Goal: Information Seeking & Learning: Learn about a topic

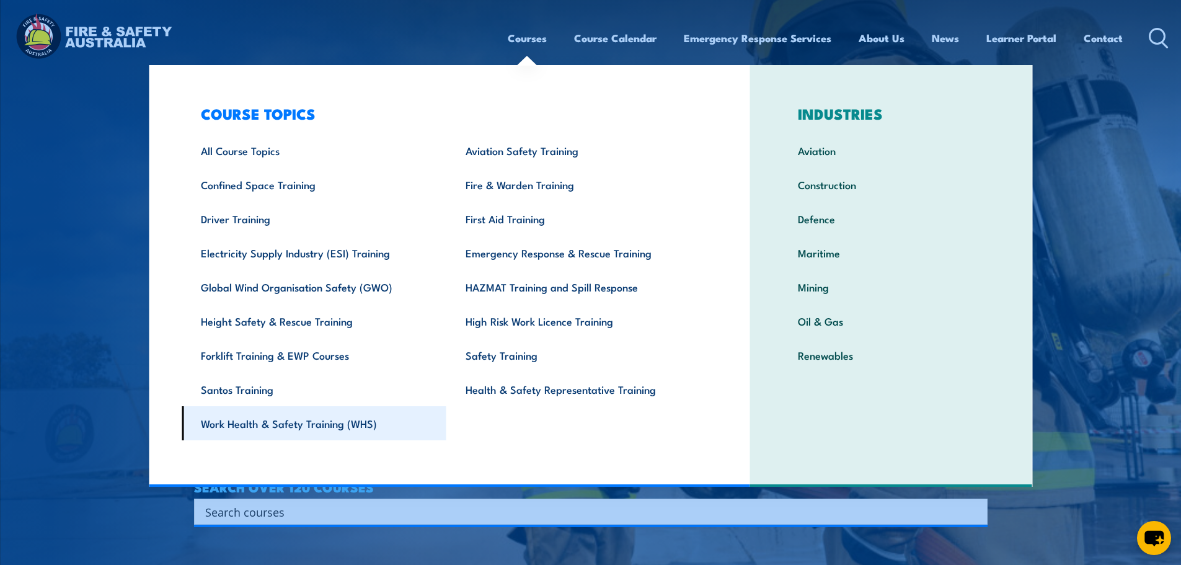
click at [332, 423] on link "Work Health & Safety Training (WHS)" at bounding box center [314, 423] width 265 height 34
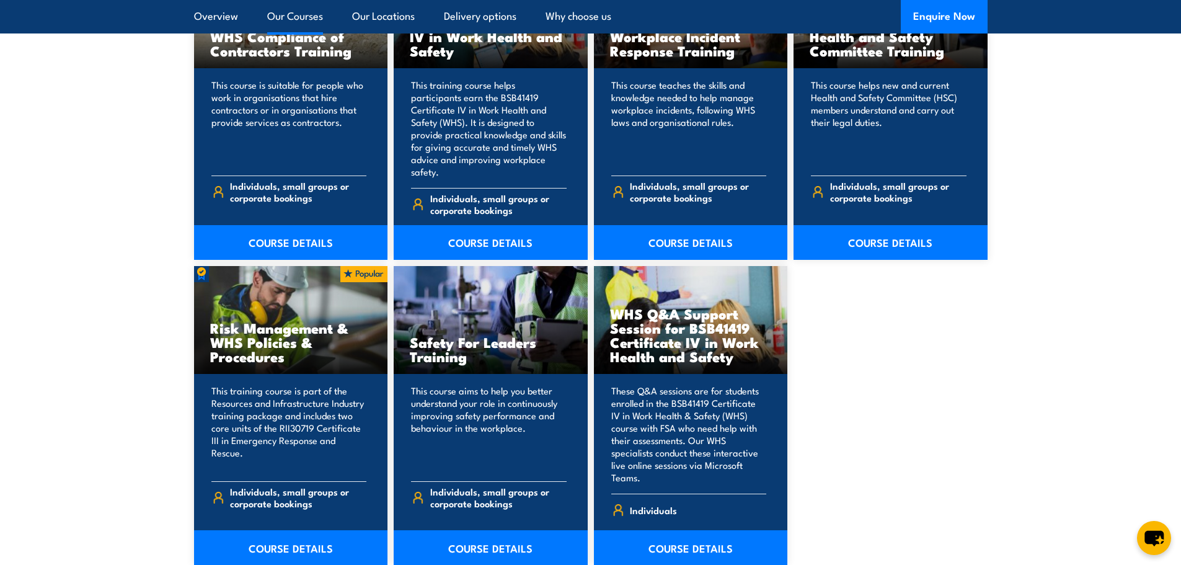
scroll to position [1116, 0]
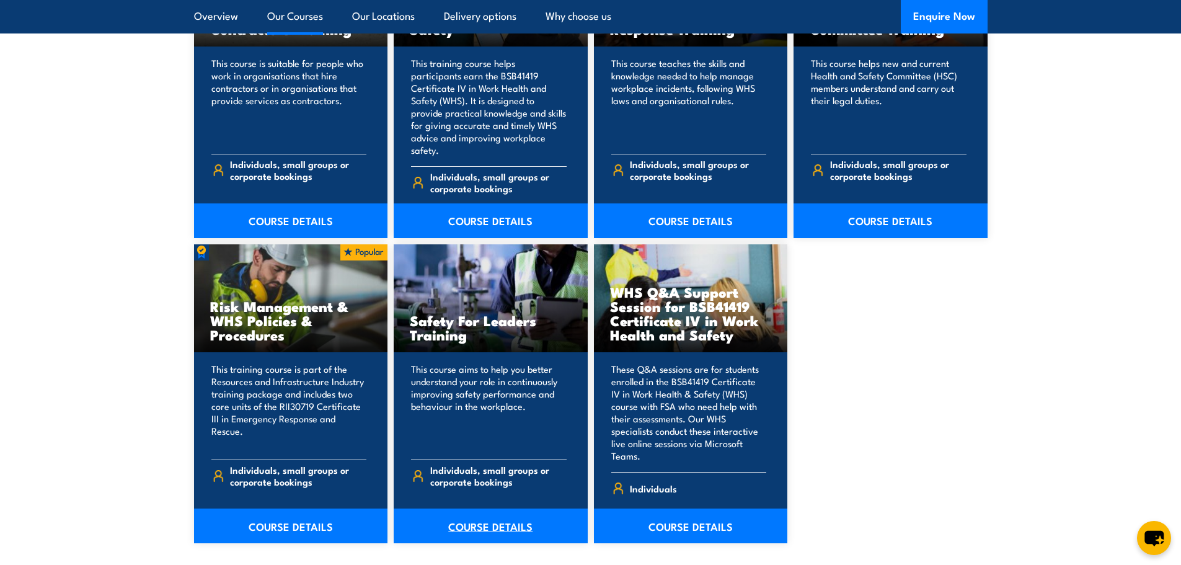
click at [487, 508] on link "COURSE DETAILS" at bounding box center [491, 525] width 194 height 35
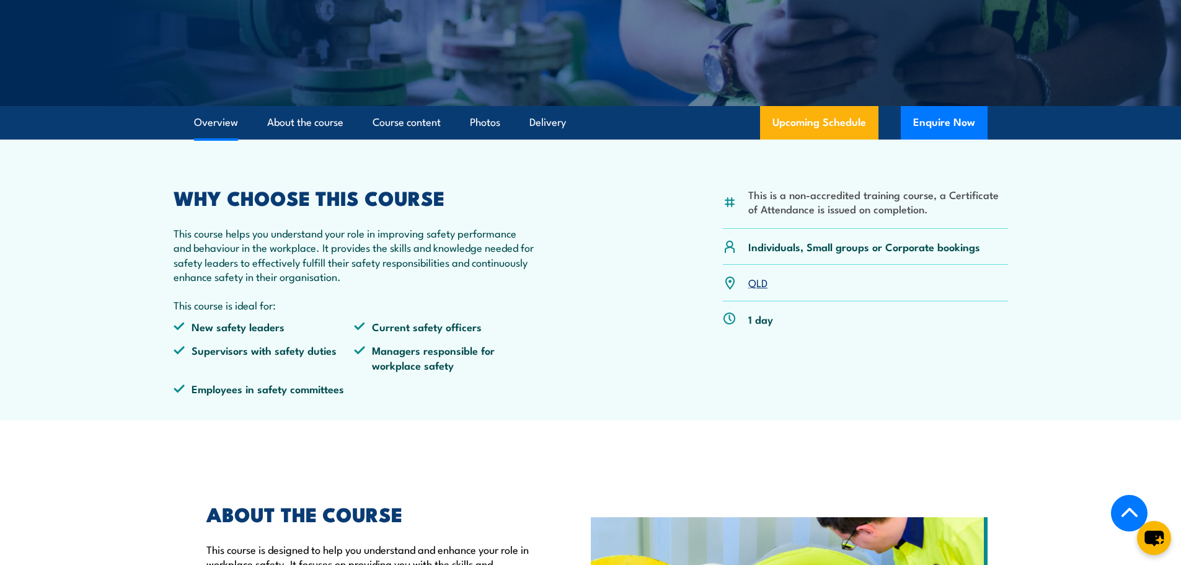
scroll to position [248, 0]
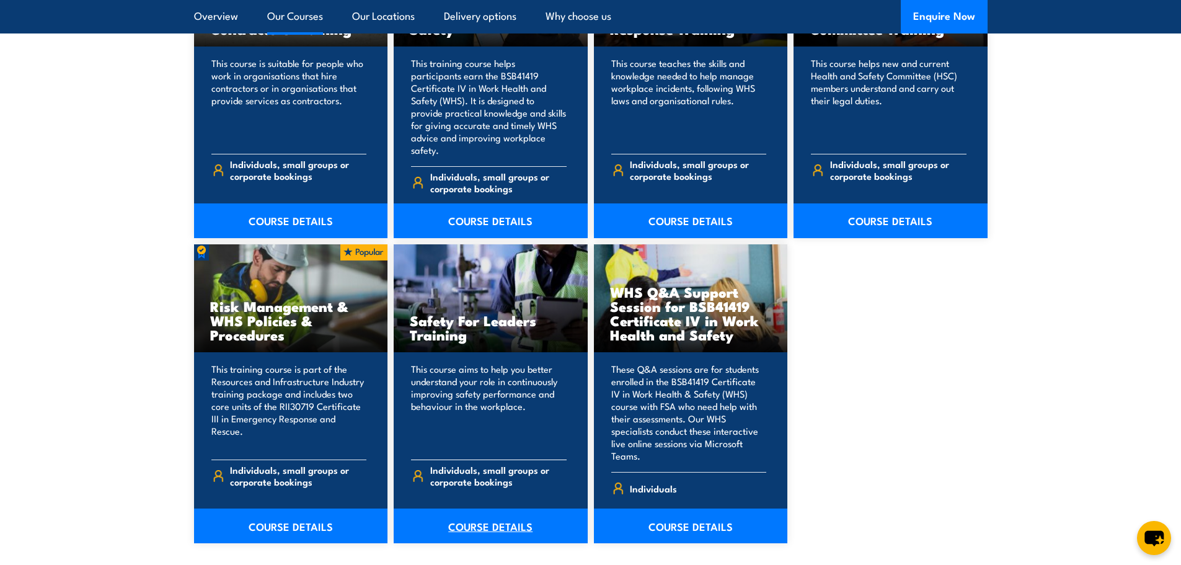
drag, startPoint x: 499, startPoint y: 501, endPoint x: 507, endPoint y: 499, distance: 8.3
click at [499, 508] on link "COURSE DETAILS" at bounding box center [491, 525] width 194 height 35
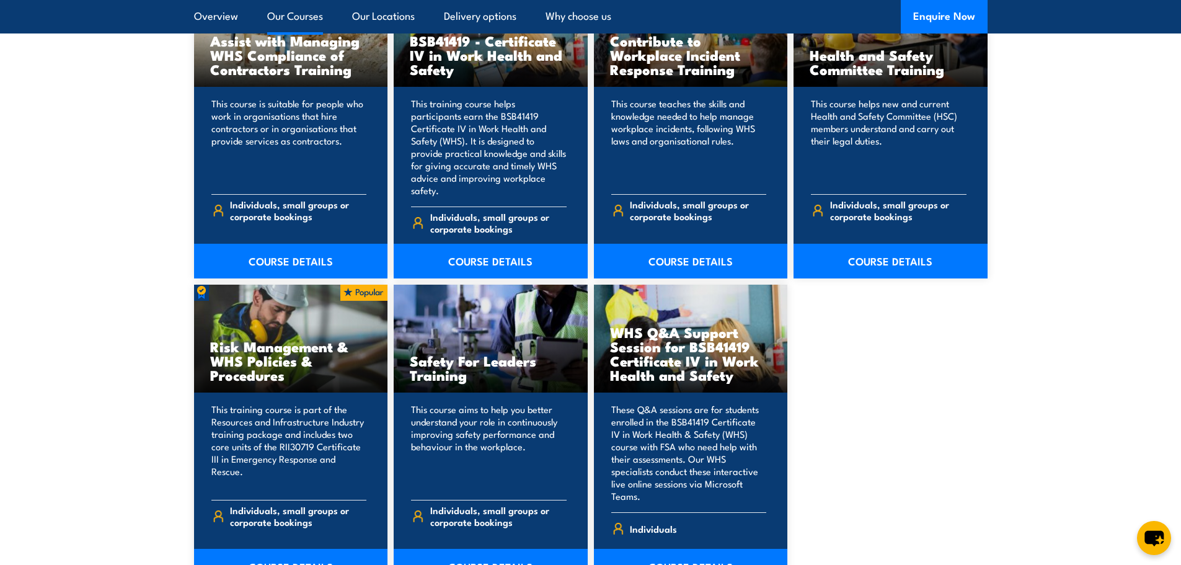
scroll to position [1054, 0]
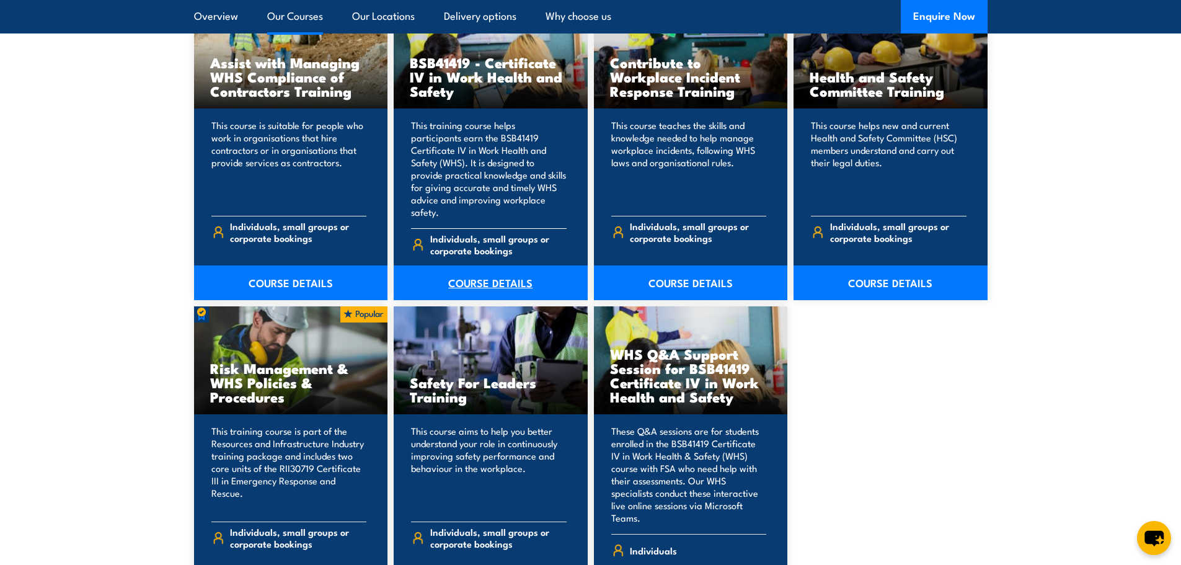
click at [525, 273] on link "COURSE DETAILS" at bounding box center [491, 282] width 194 height 35
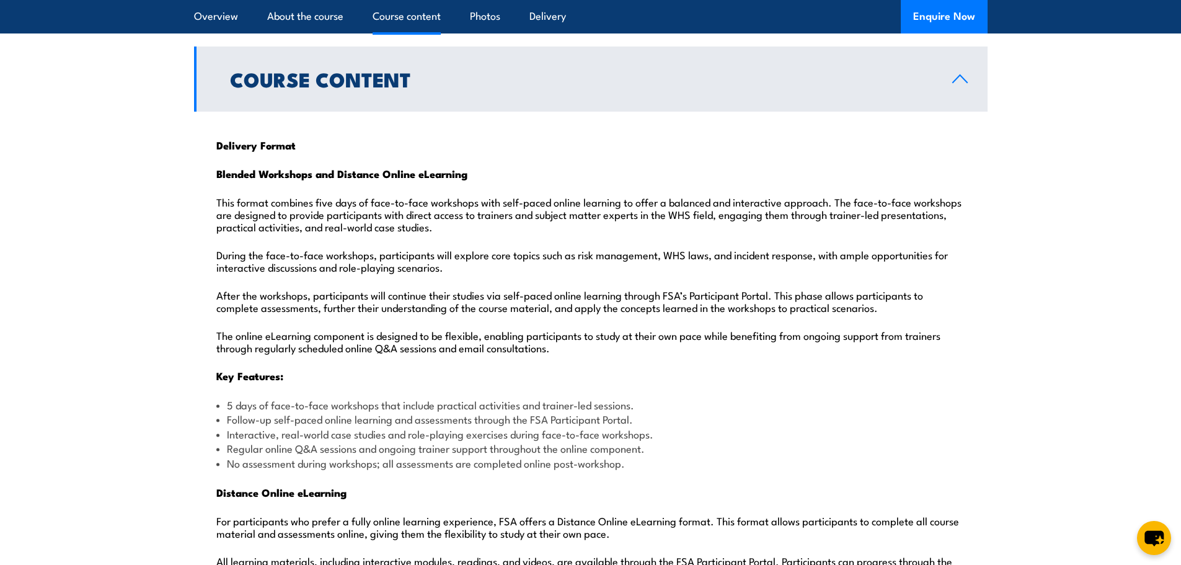
scroll to position [1178, 0]
